Goal: Information Seeking & Learning: Understand process/instructions

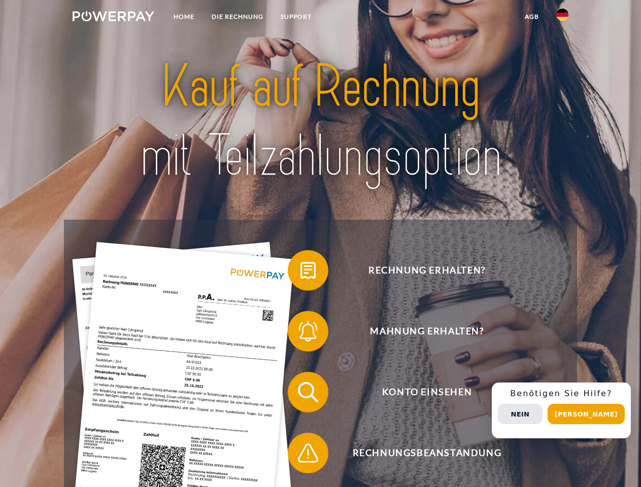
click at [113, 18] on img at bounding box center [114, 16] width 82 height 10
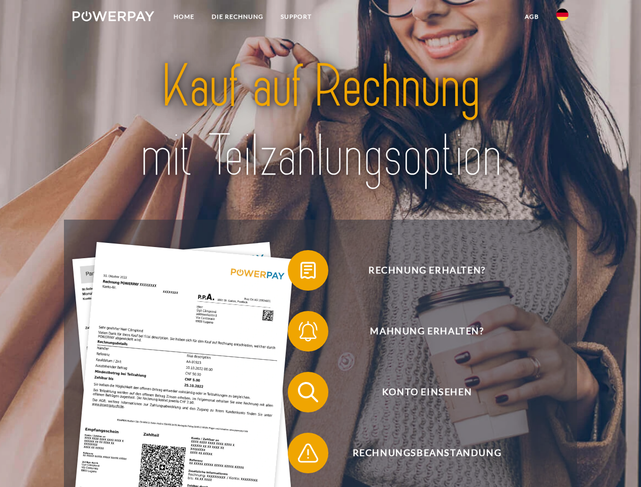
click at [562, 18] on img at bounding box center [562, 15] width 12 height 12
click at [531, 17] on link "agb" at bounding box center [531, 17] width 31 height 18
click at [300, 273] on span at bounding box center [292, 270] width 51 height 51
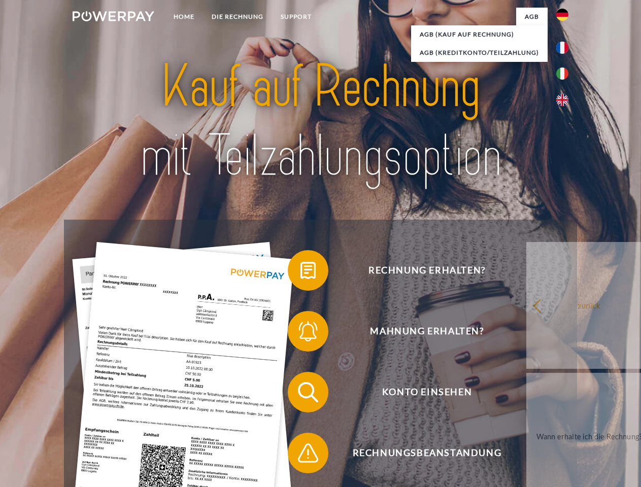
click at [300, 333] on span at bounding box center [292, 331] width 51 height 51
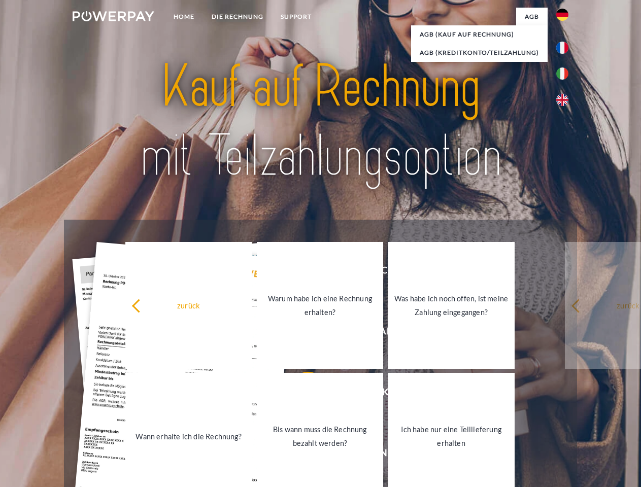
click at [300, 394] on link "Bis wann muss die Rechnung bezahlt werden?" at bounding box center [320, 436] width 126 height 127
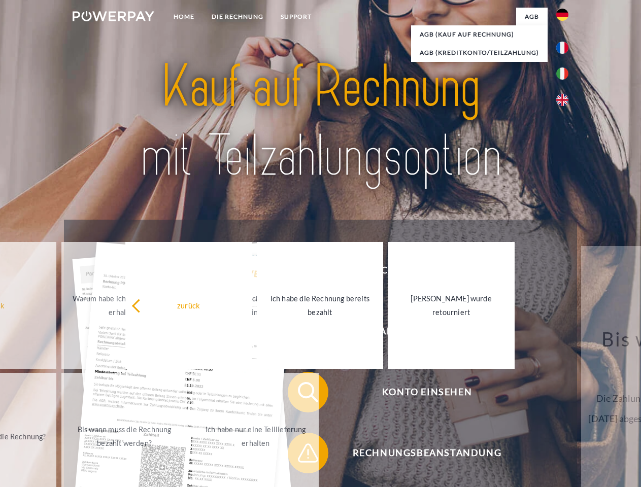
click at [300, 455] on span at bounding box center [292, 453] width 51 height 51
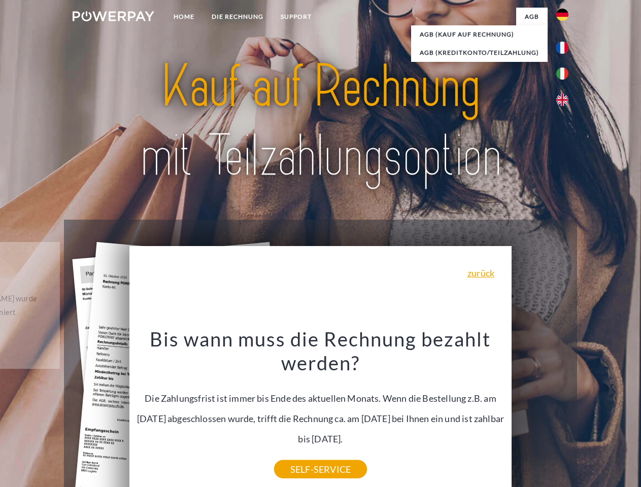
click at [565, 411] on div "Rechnung erhalten? Mahnung erhalten? Konto einsehen" at bounding box center [320, 423] width 513 height 406
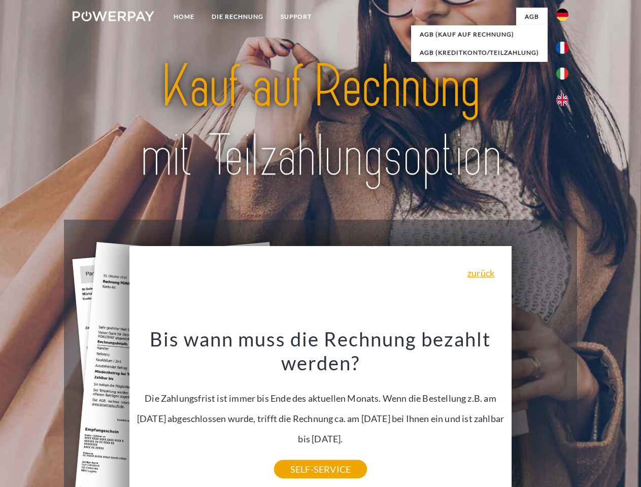
click at [540, 413] on span "Konto einsehen" at bounding box center [427, 392] width 249 height 41
click at [590, 414] on header "Home DIE RECHNUNG SUPPORT" at bounding box center [320, 350] width 641 height 701
